Goal: Transaction & Acquisition: Obtain resource

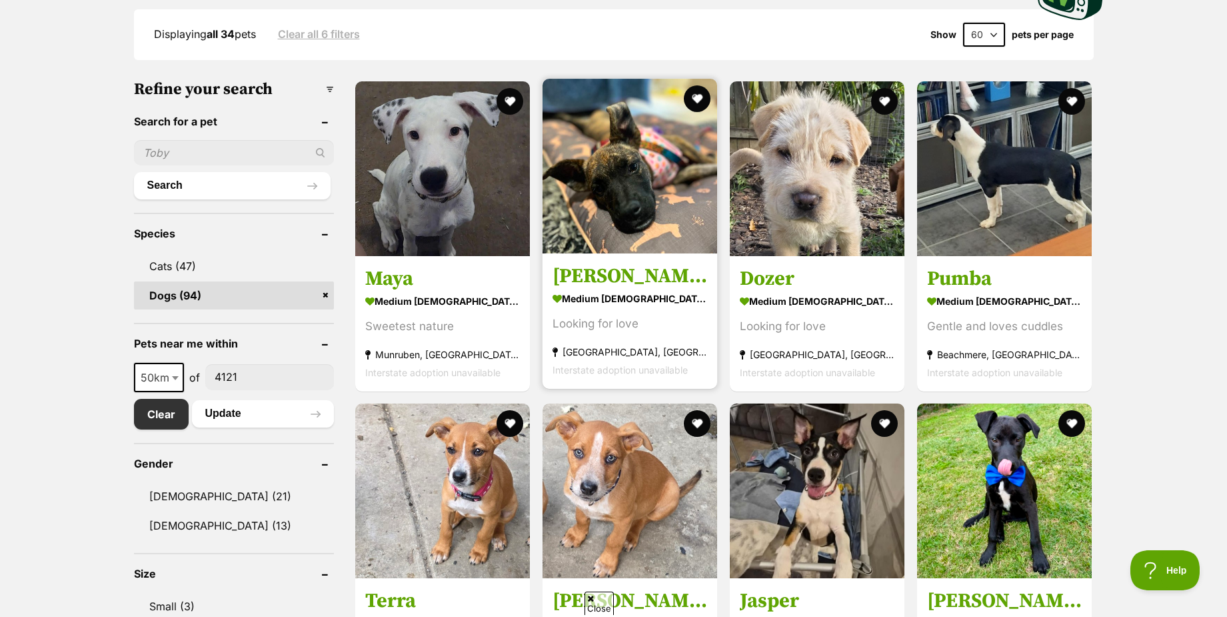
scroll to position [333, 0]
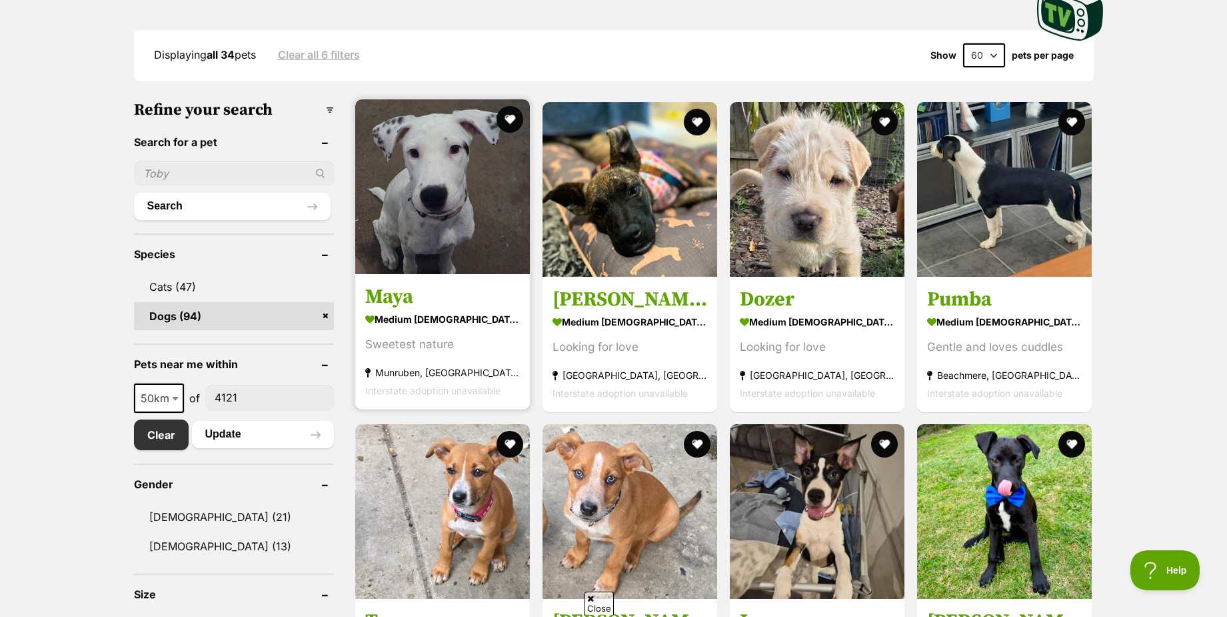
click at [447, 177] on img at bounding box center [442, 186] width 175 height 175
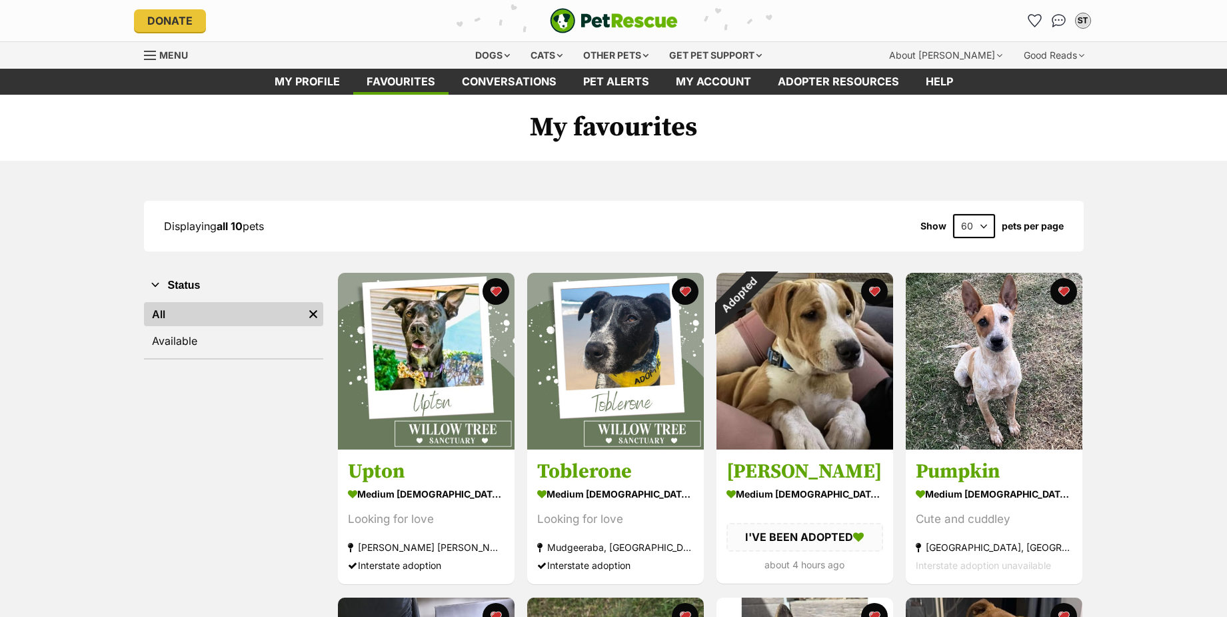
click at [870, 285] on button "favourite" at bounding box center [874, 291] width 27 height 27
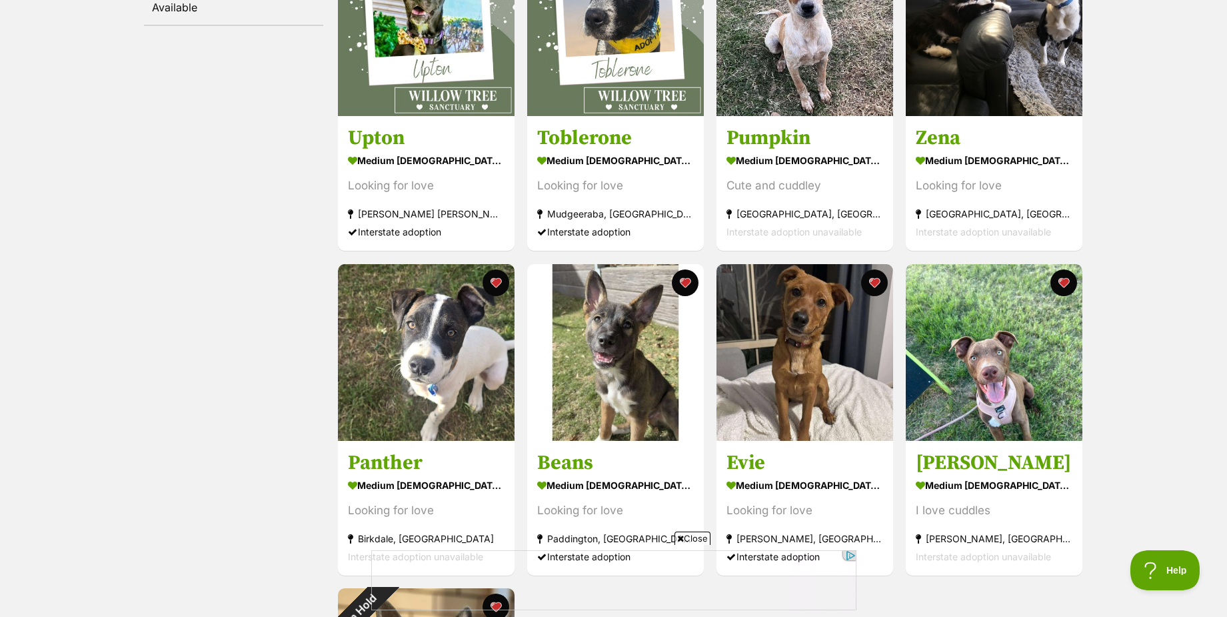
scroll to position [533, 0]
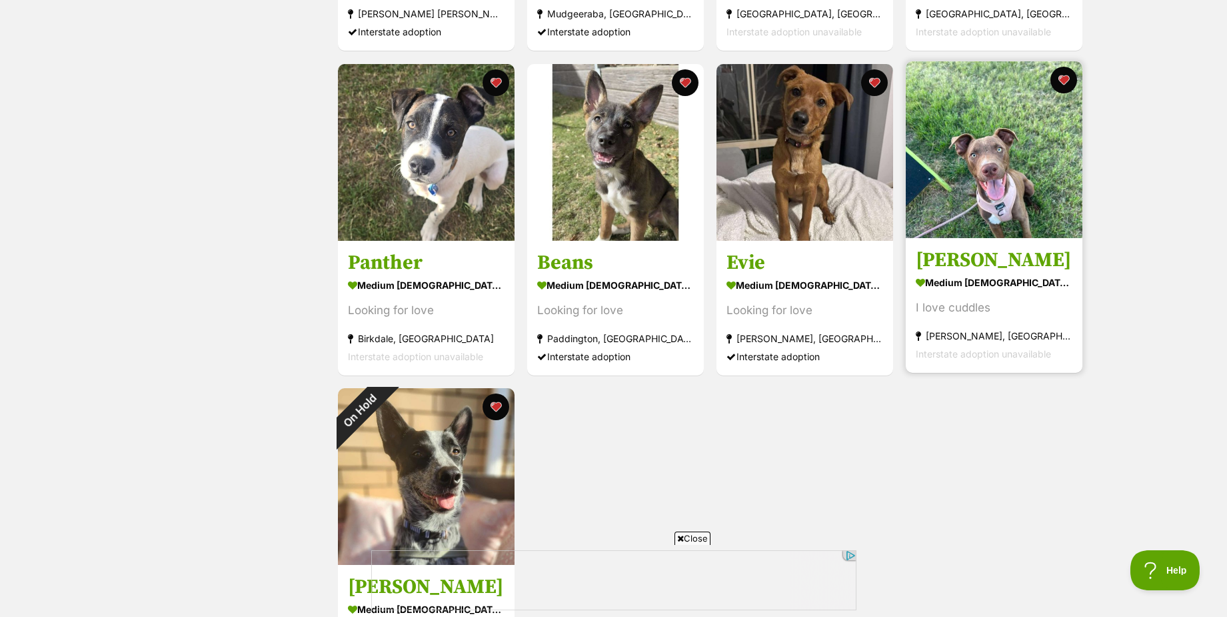
click at [1030, 217] on img at bounding box center [994, 149] width 177 height 177
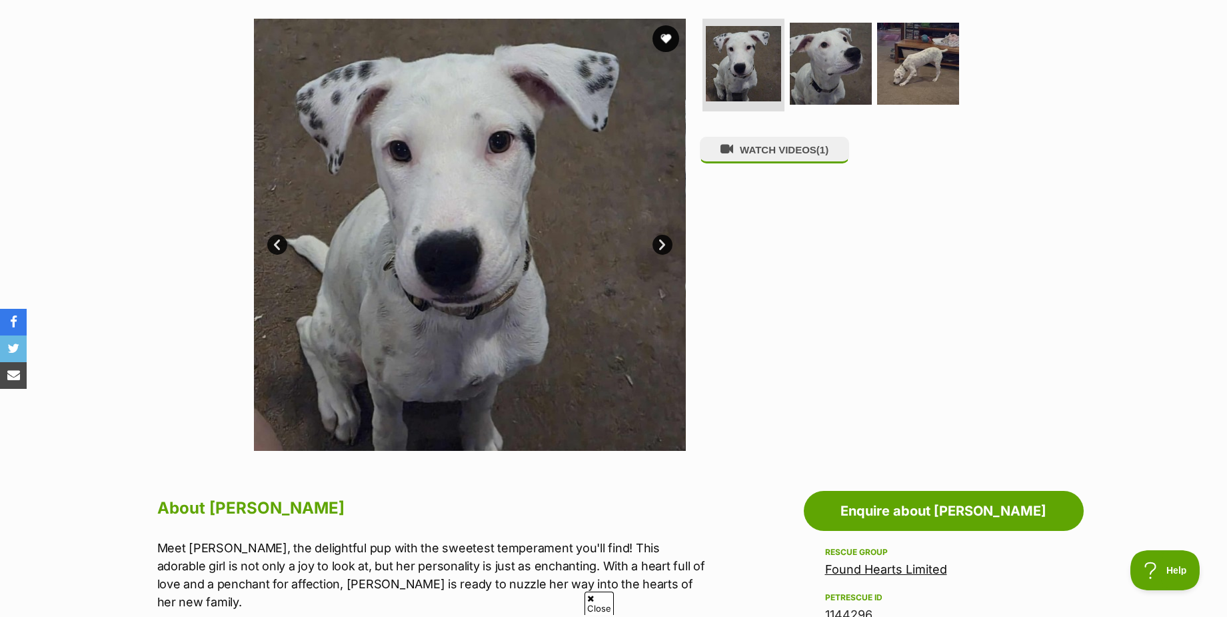
scroll to position [267, 0]
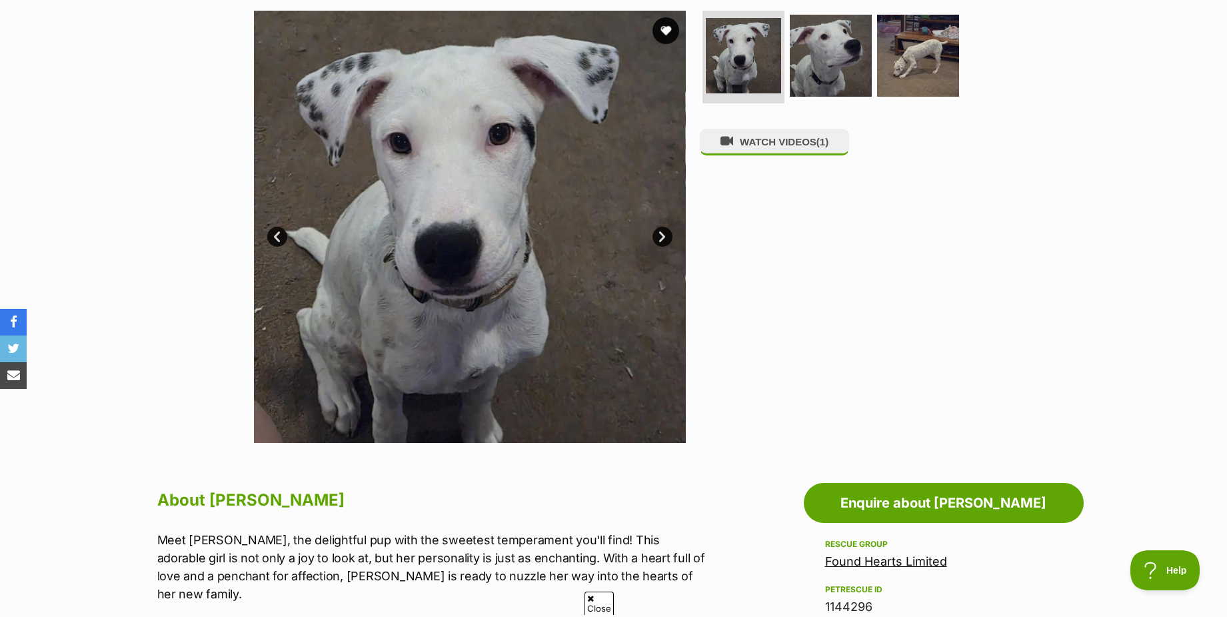
click at [666, 239] on link "Next" at bounding box center [663, 237] width 20 height 20
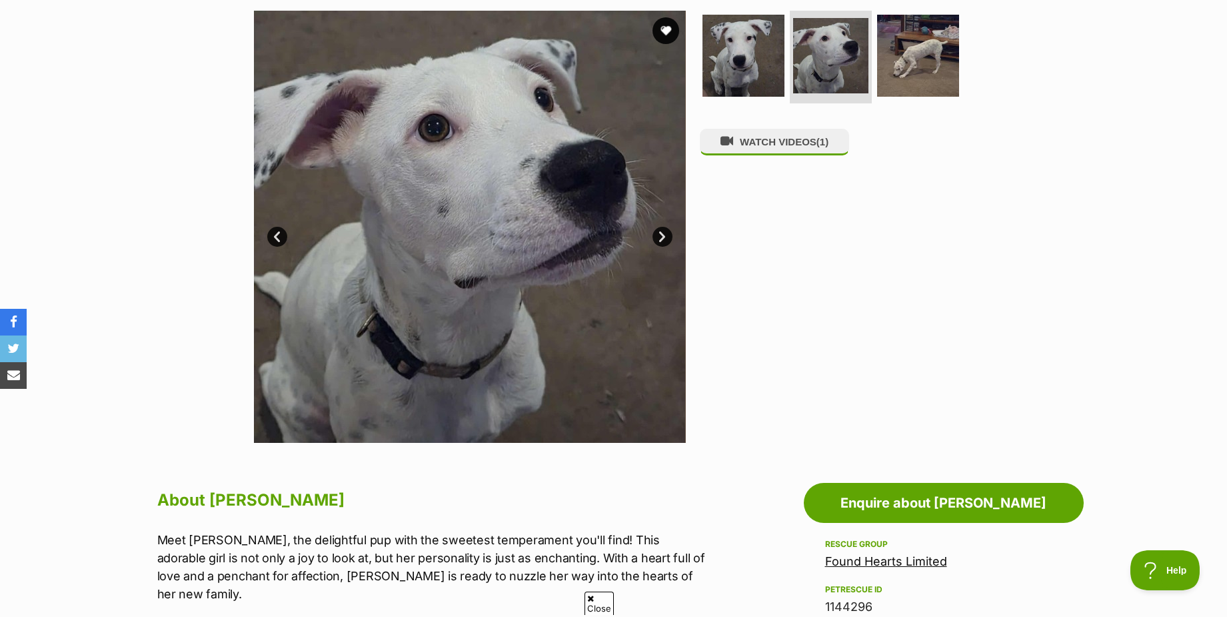
scroll to position [0, 0]
click at [666, 239] on link "Next" at bounding box center [663, 237] width 20 height 20
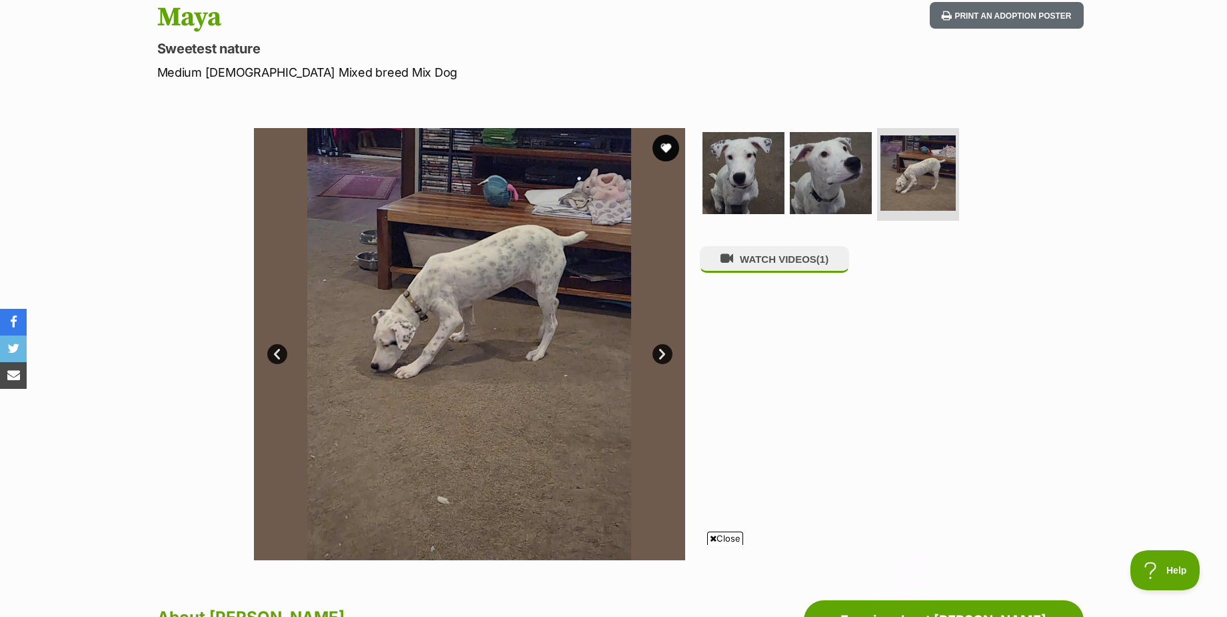
scroll to position [133, 0]
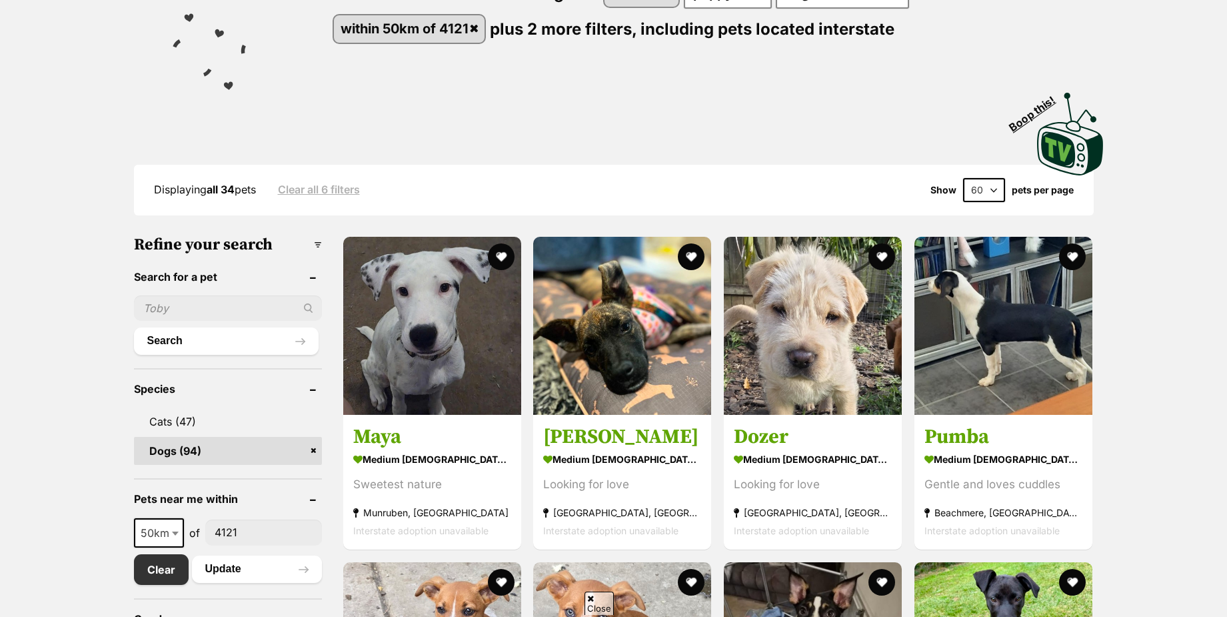
scroll to position [200, 0]
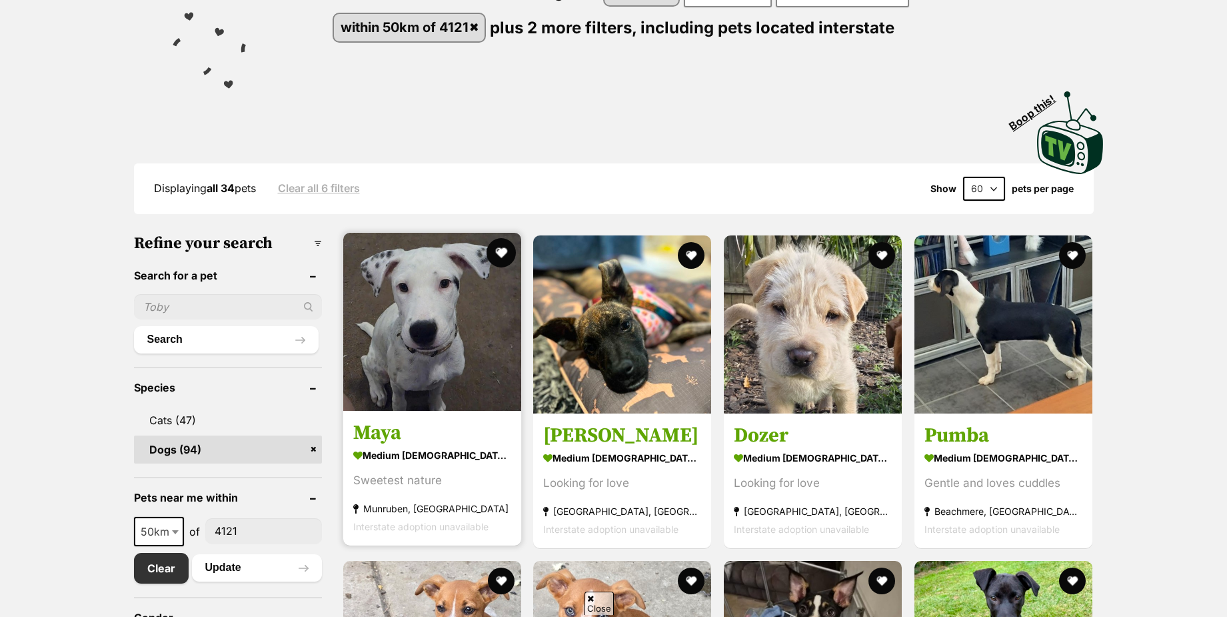
click at [497, 253] on button "favourite" at bounding box center [500, 252] width 29 height 29
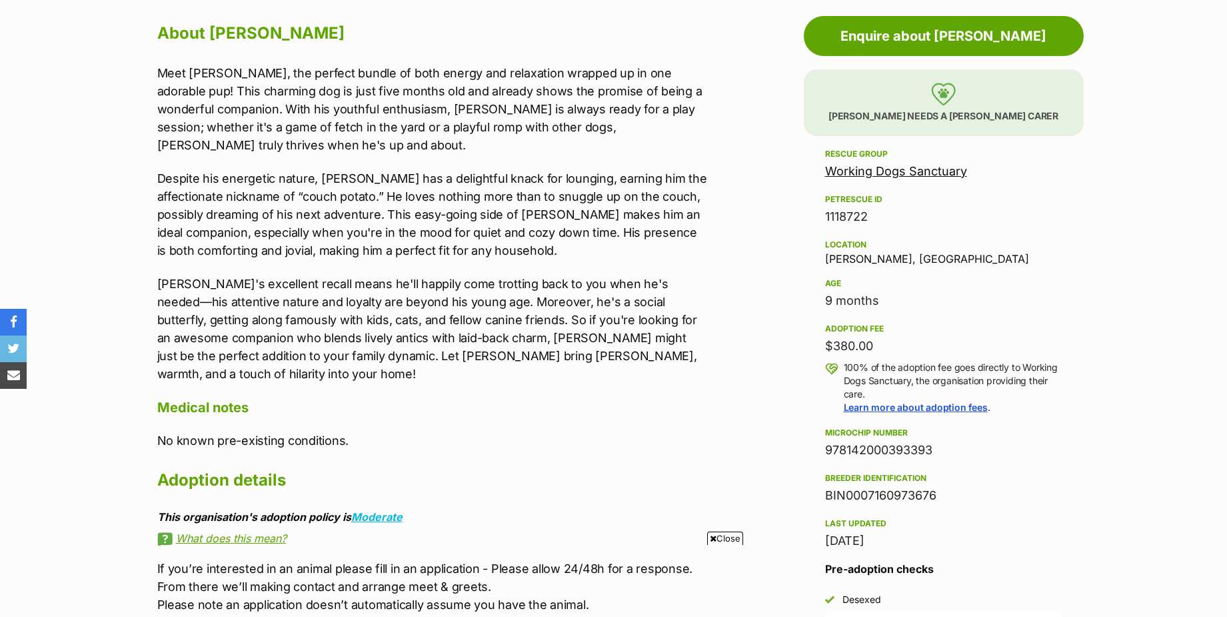
click at [722, 535] on span "Close" at bounding box center [725, 537] width 36 height 13
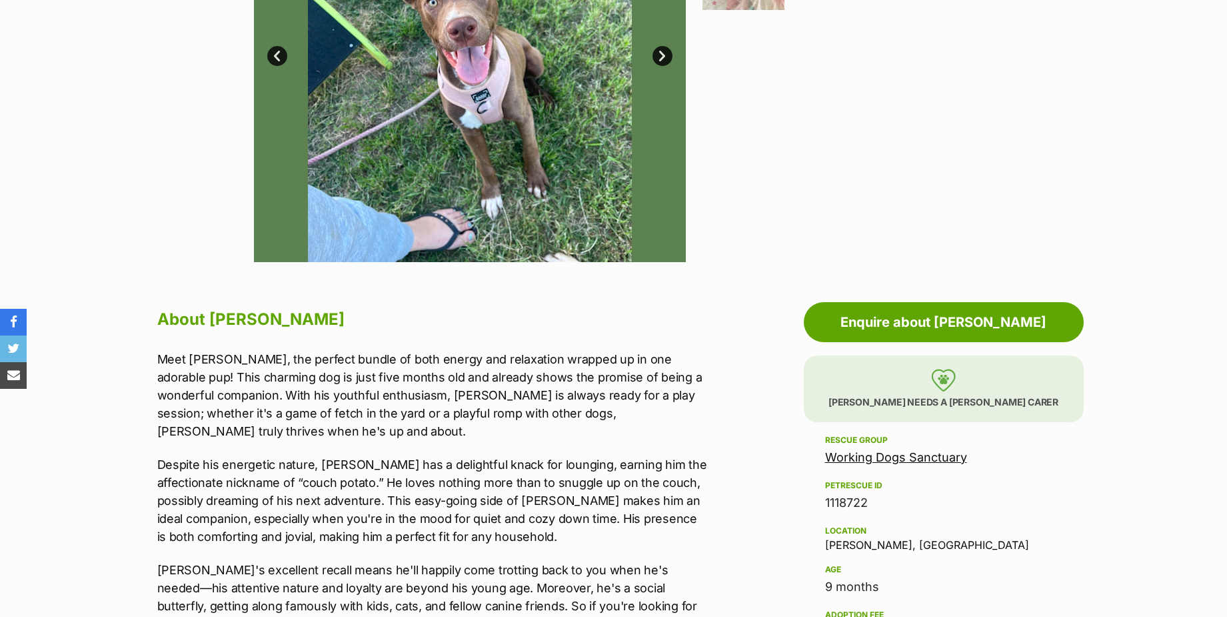
scroll to position [333, 0]
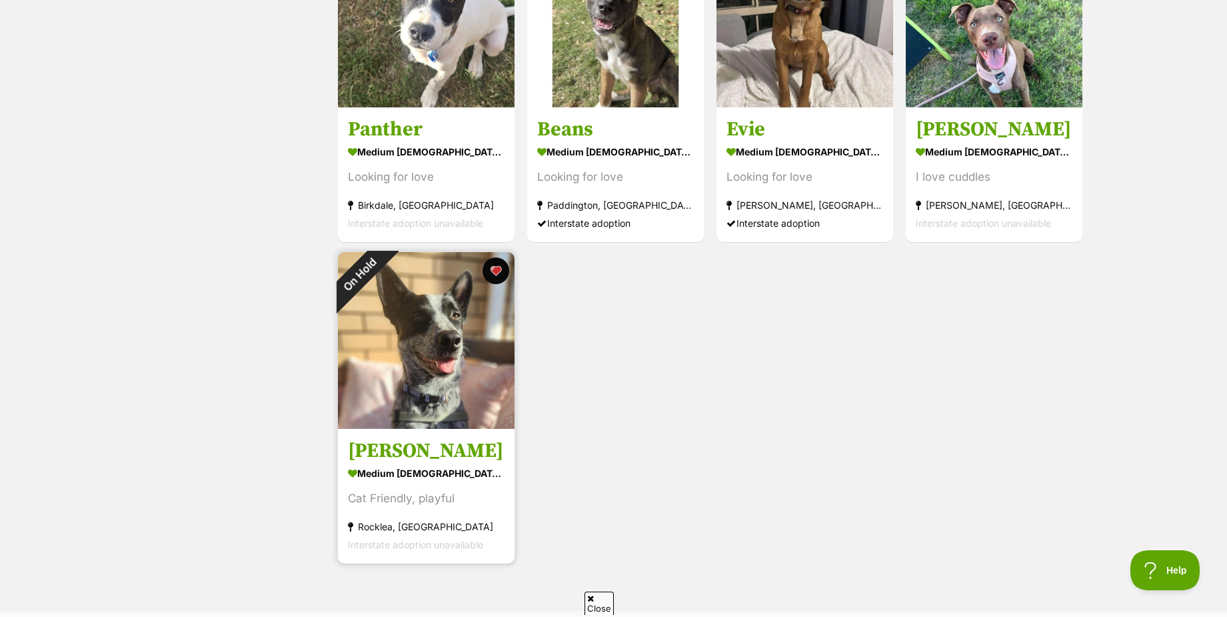
click at [443, 384] on img at bounding box center [426, 340] width 177 height 177
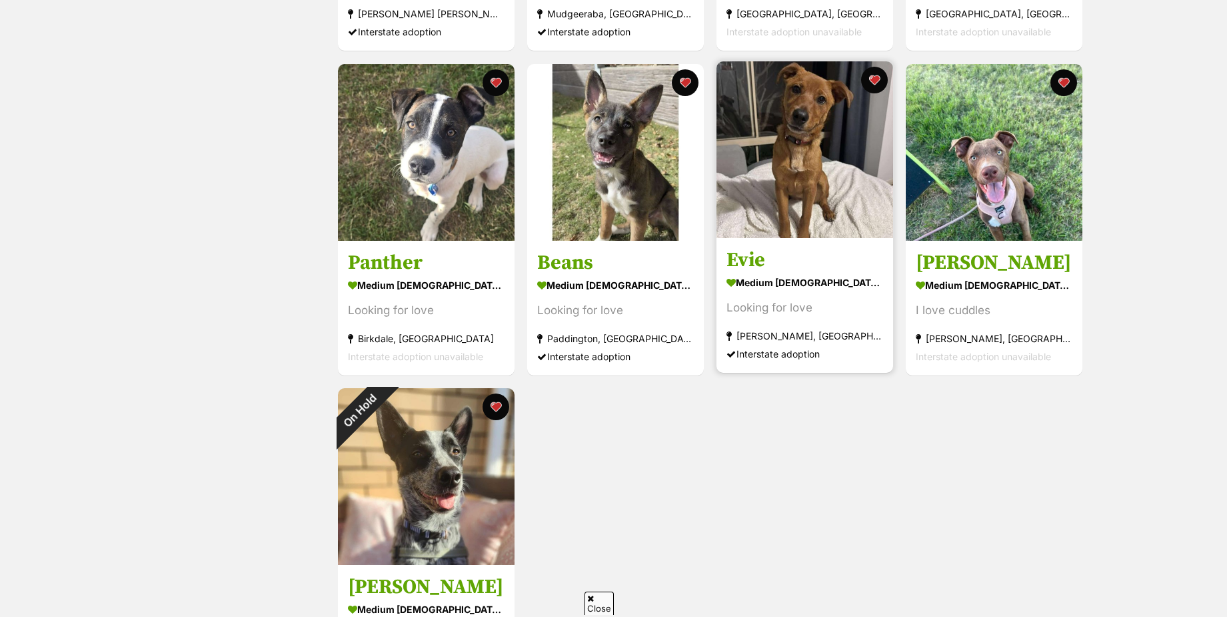
click at [843, 182] on img at bounding box center [805, 149] width 177 height 177
